Goal: Task Accomplishment & Management: Manage account settings

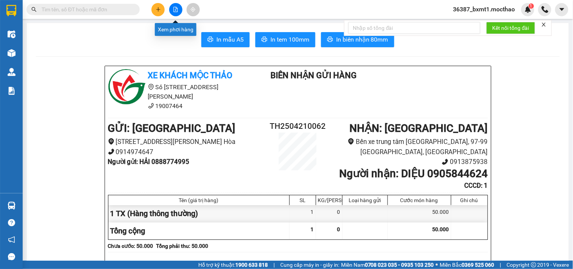
click at [176, 8] on icon "file-add" at bounding box center [176, 9] width 4 height 5
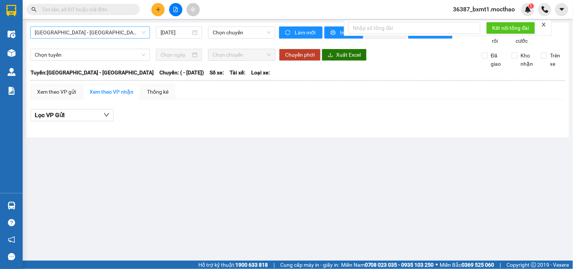
click at [71, 33] on span "[GEOGRAPHIC_DATA] - [GEOGRAPHIC_DATA]" at bounding box center [90, 32] width 111 height 11
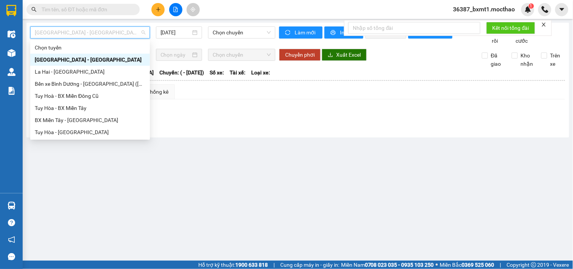
type input "d"
type input "đ"
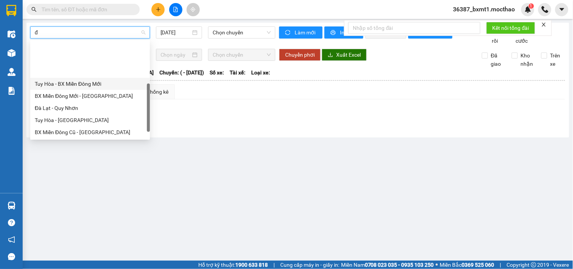
scroll to position [42, 0]
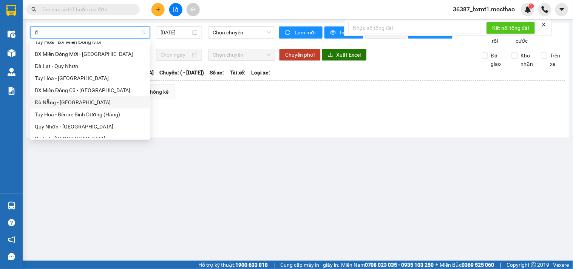
click at [72, 102] on div "Đà Nẵng - [GEOGRAPHIC_DATA]" at bounding box center [90, 102] width 111 height 8
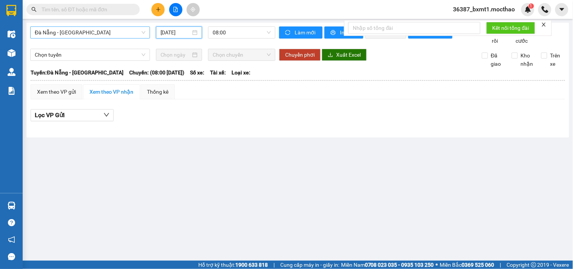
click at [177, 35] on input "[DATE]" at bounding box center [175, 32] width 31 height 8
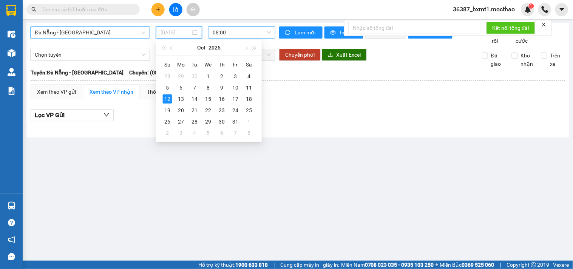
drag, startPoint x: 248, startPoint y: 89, endPoint x: 247, endPoint y: 36, distance: 52.5
click at [249, 89] on div "11" at bounding box center [248, 87] width 9 height 9
type input "[DATE]"
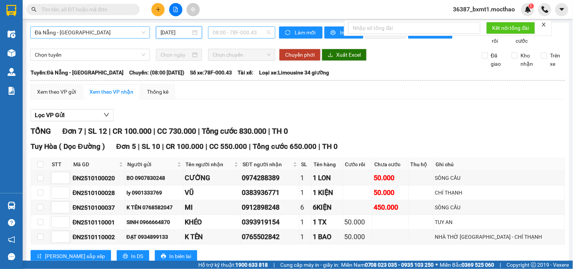
click at [247, 29] on span "08:00 - 78F-000.43" at bounding box center [242, 32] width 58 height 11
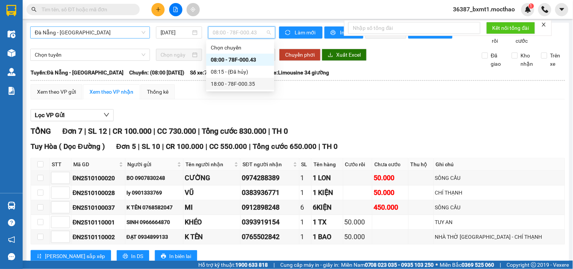
click at [240, 87] on div "18:00 - 78F-000.35" at bounding box center [240, 84] width 59 height 8
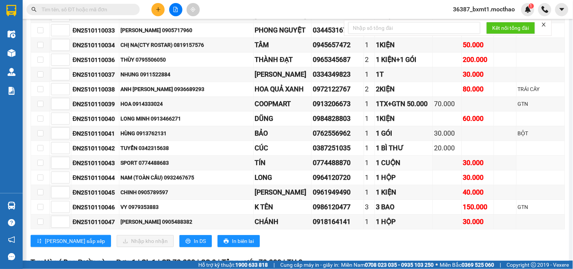
scroll to position [638, 0]
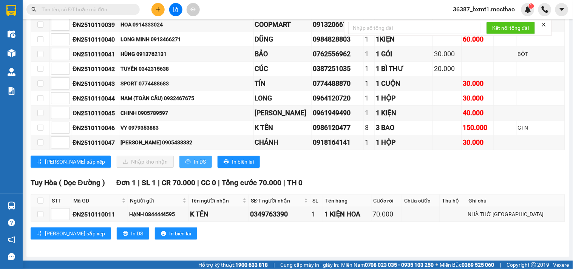
click at [194, 159] on span "In DS" at bounding box center [200, 161] width 12 height 8
